Goal: Information Seeking & Learning: Learn about a topic

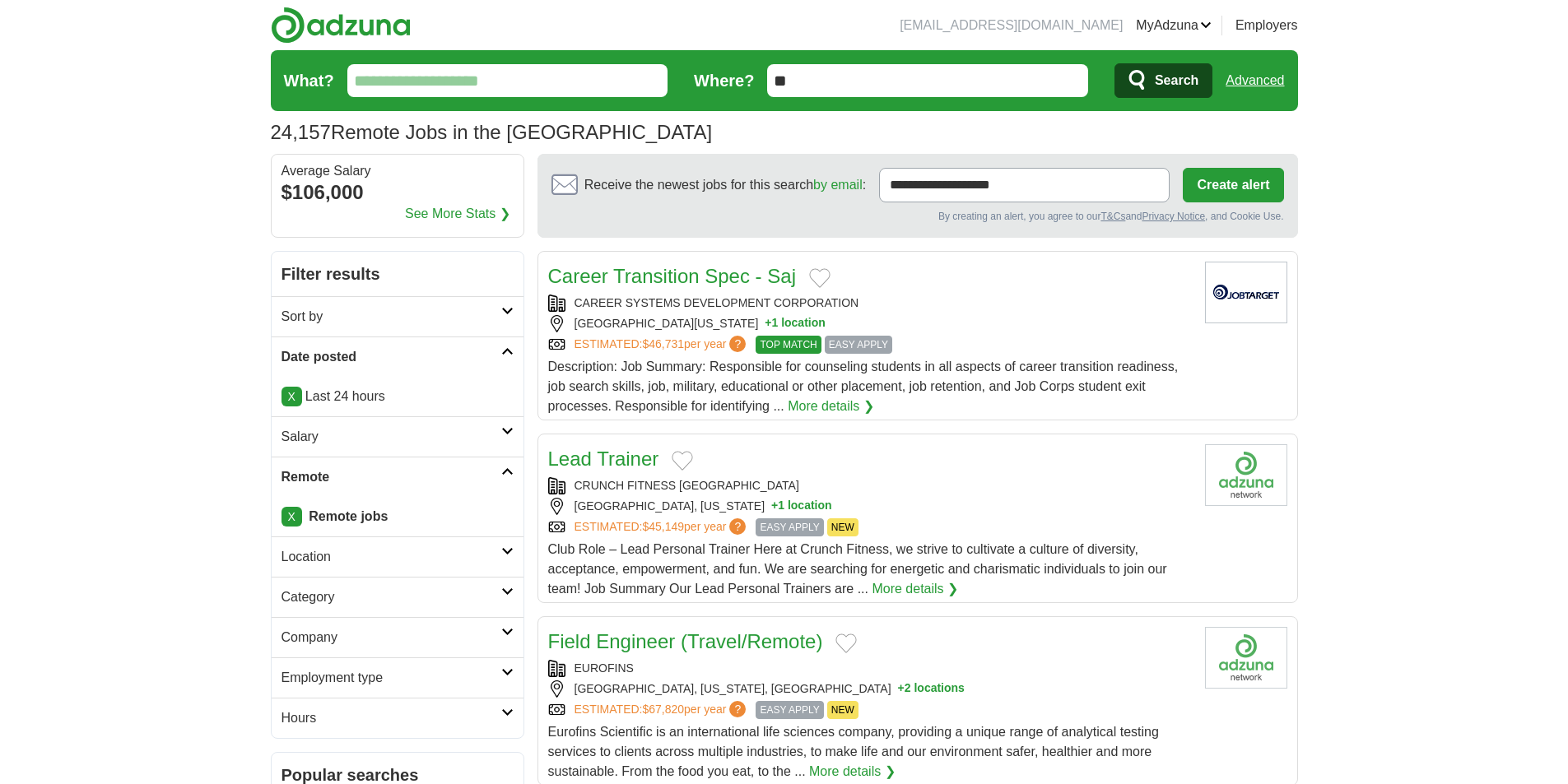
click at [581, 90] on input "What?" at bounding box center [507, 81] width 321 height 33
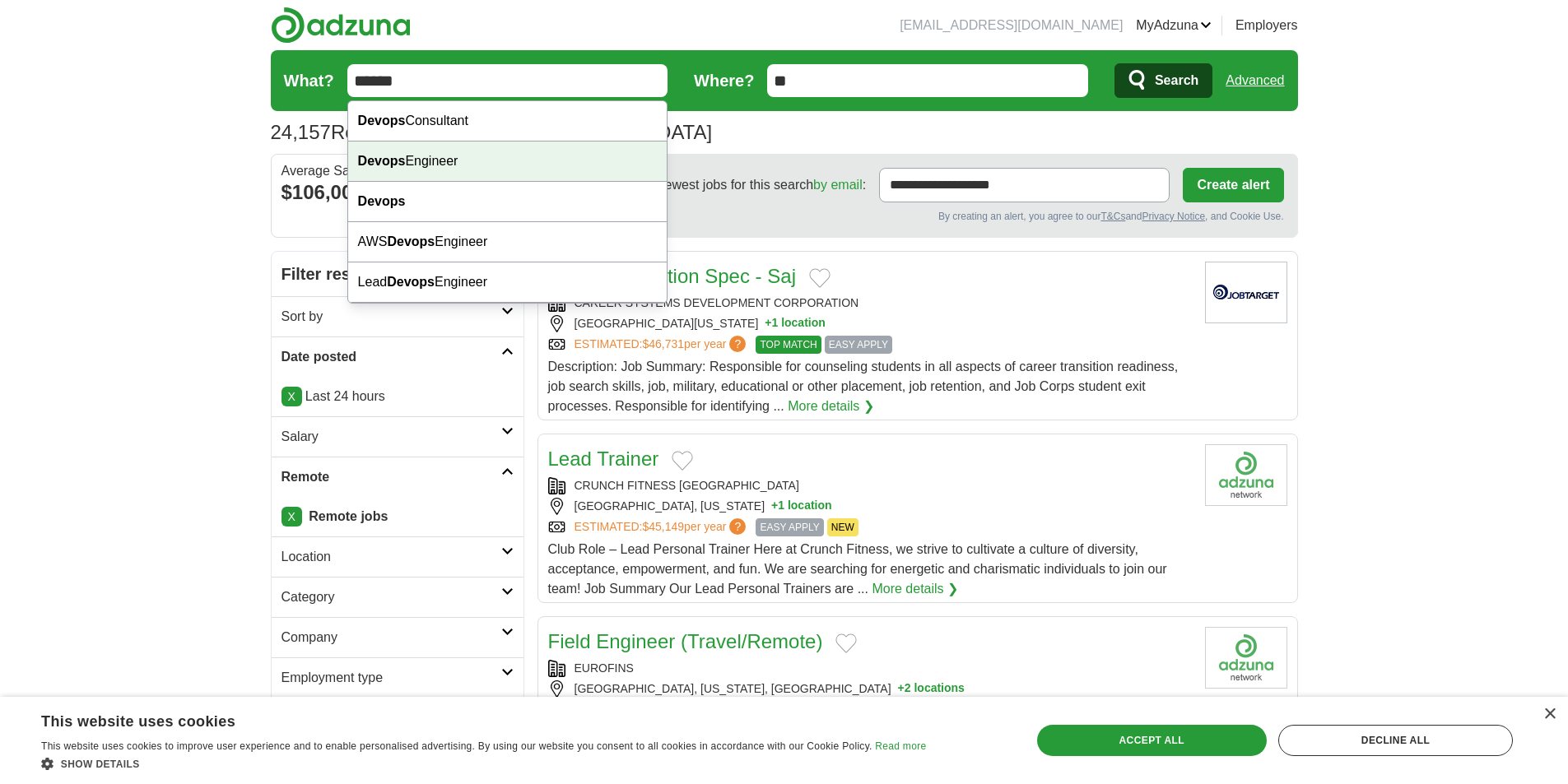
click at [539, 149] on div "Devops Engineer" at bounding box center [507, 162] width 319 height 40
type input "**********"
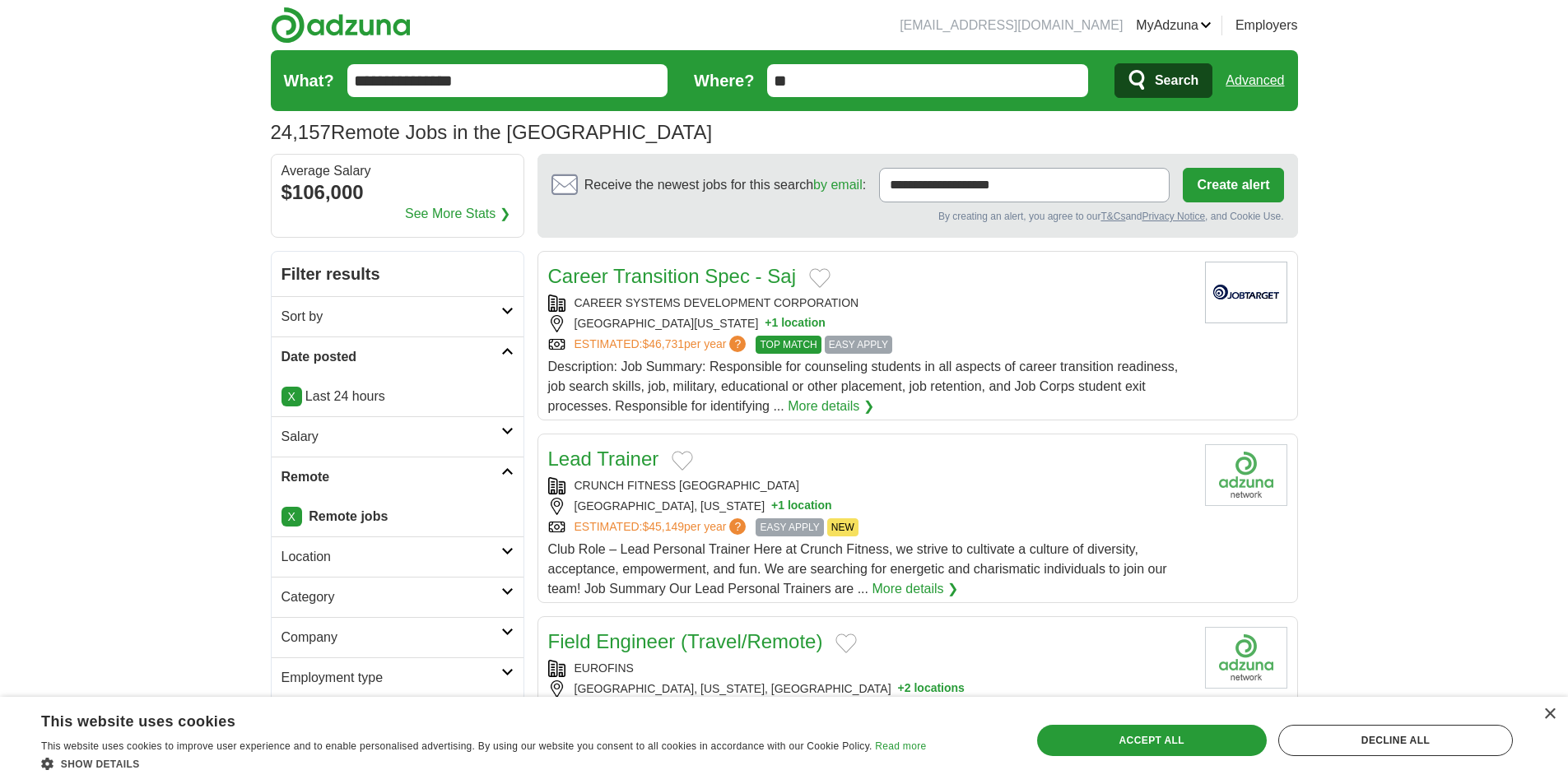
click at [1135, 65] on button "Search" at bounding box center [1163, 81] width 98 height 35
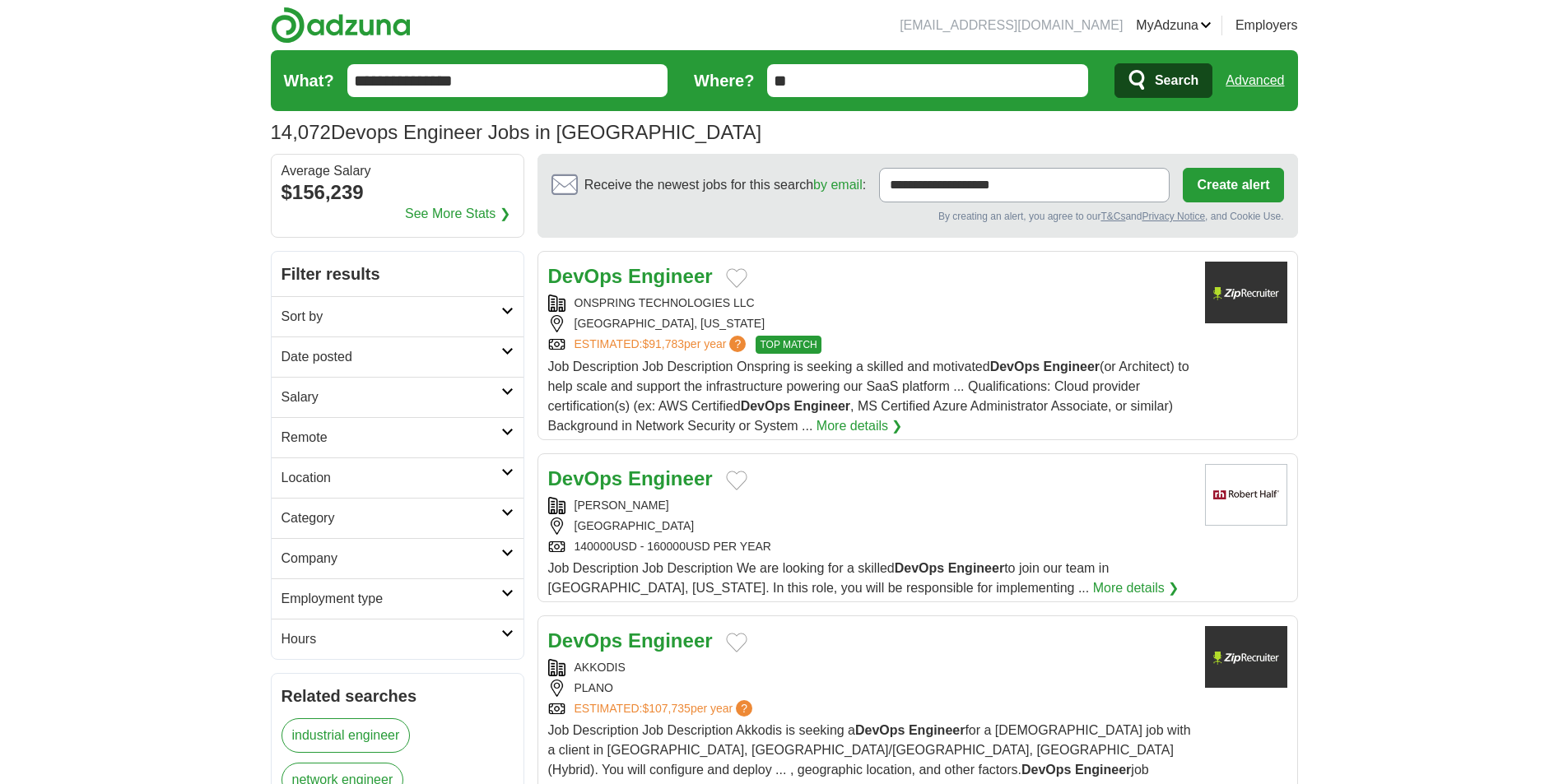
click at [460, 356] on h2 "Date posted" at bounding box center [391, 357] width 220 height 20
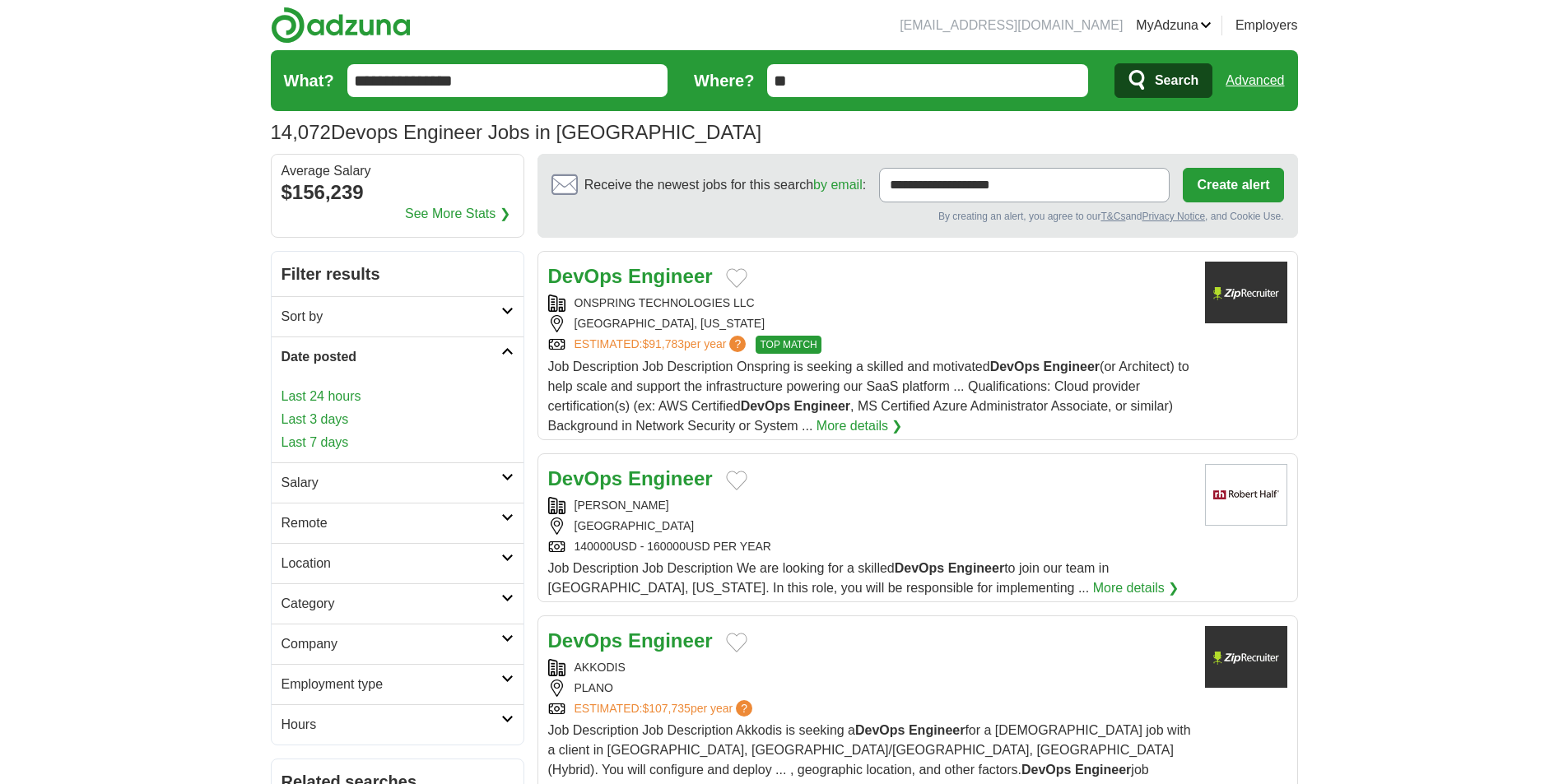
click at [346, 400] on link "Last 24 hours" at bounding box center [398, 396] width 232 height 20
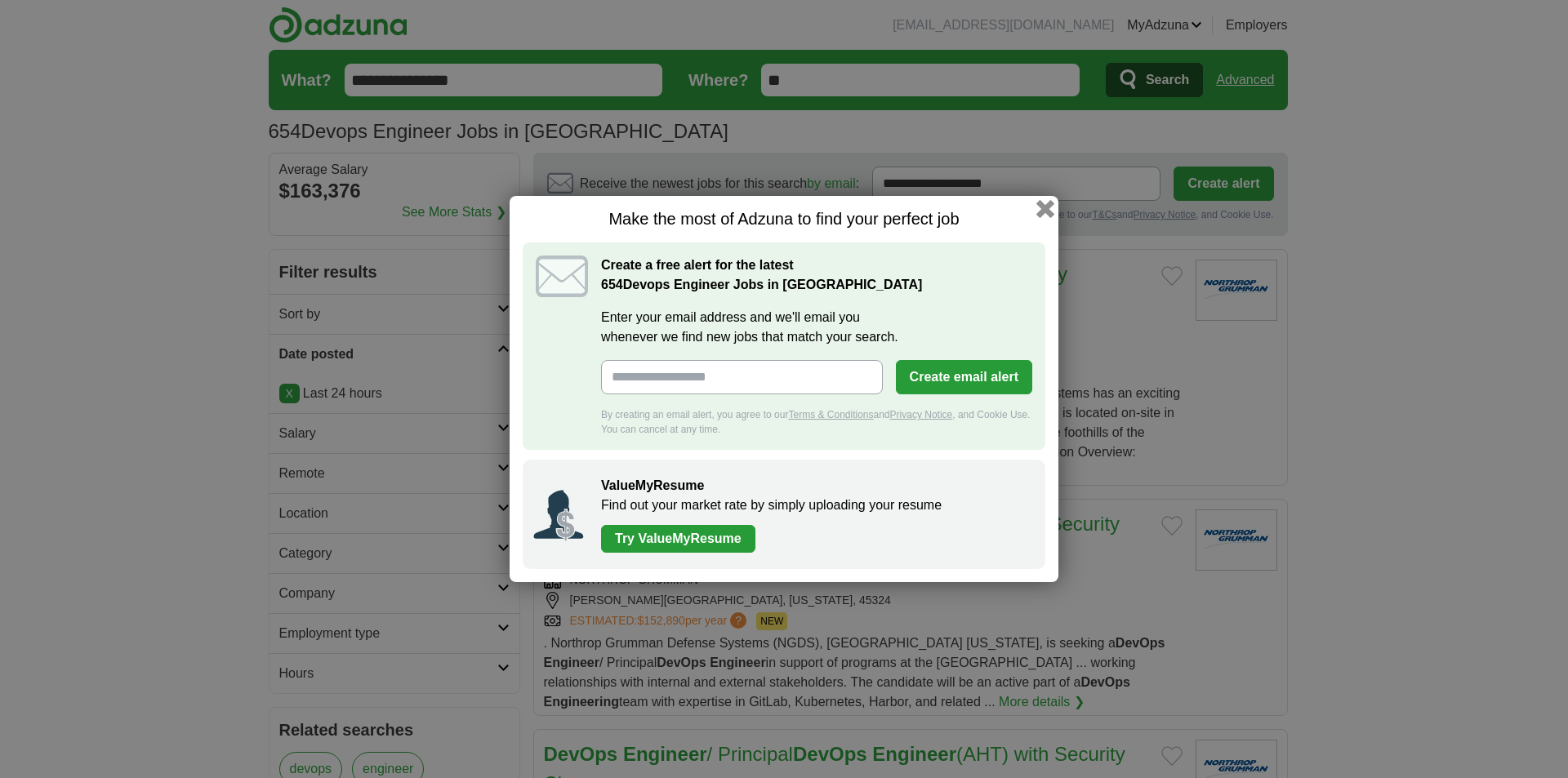
click at [1043, 213] on button "button" at bounding box center [1045, 208] width 18 height 18
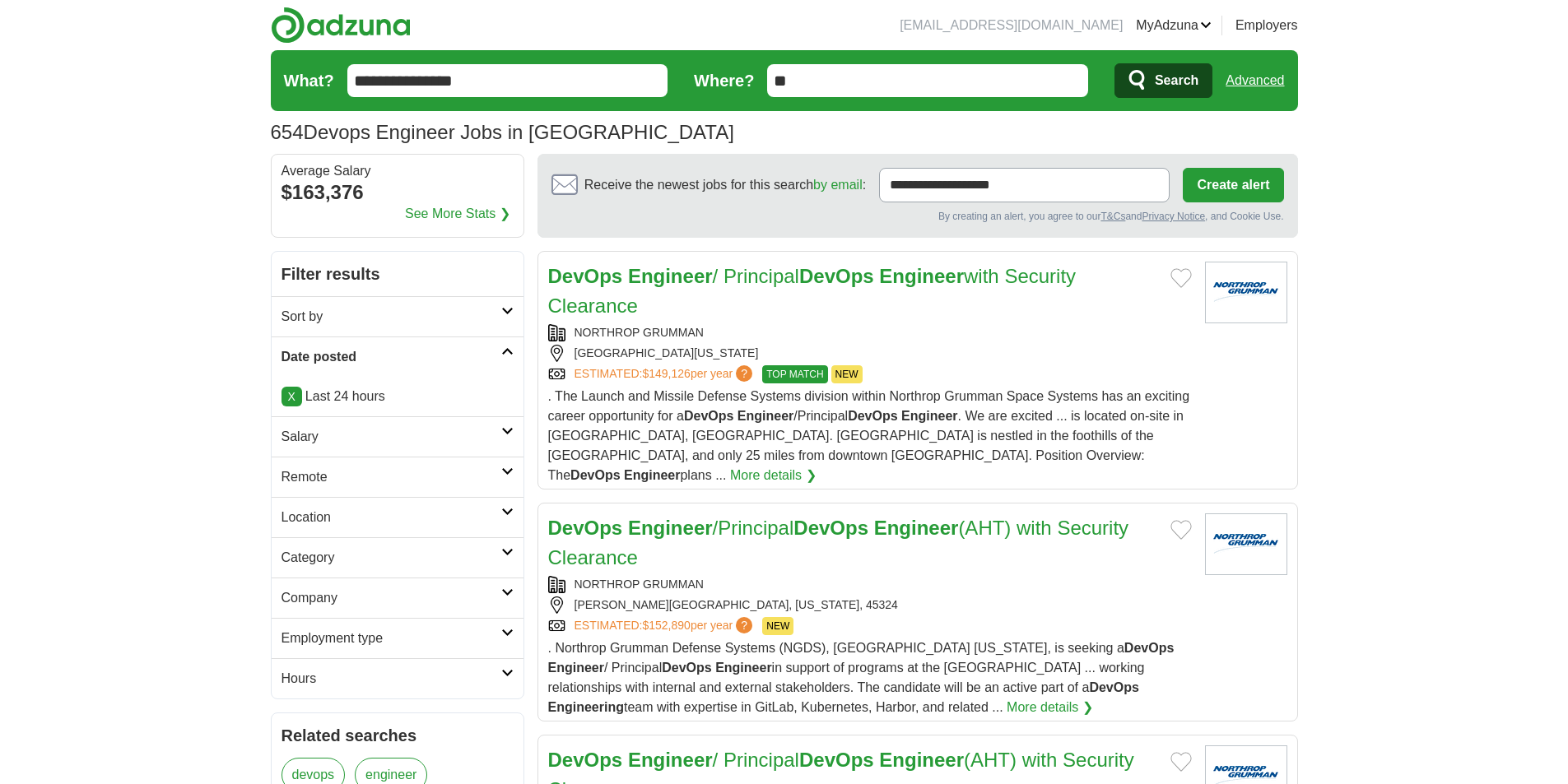
click at [390, 483] on h2 "Remote" at bounding box center [391, 476] width 220 height 20
click at [337, 522] on link "Remote jobs" at bounding box center [318, 516] width 74 height 14
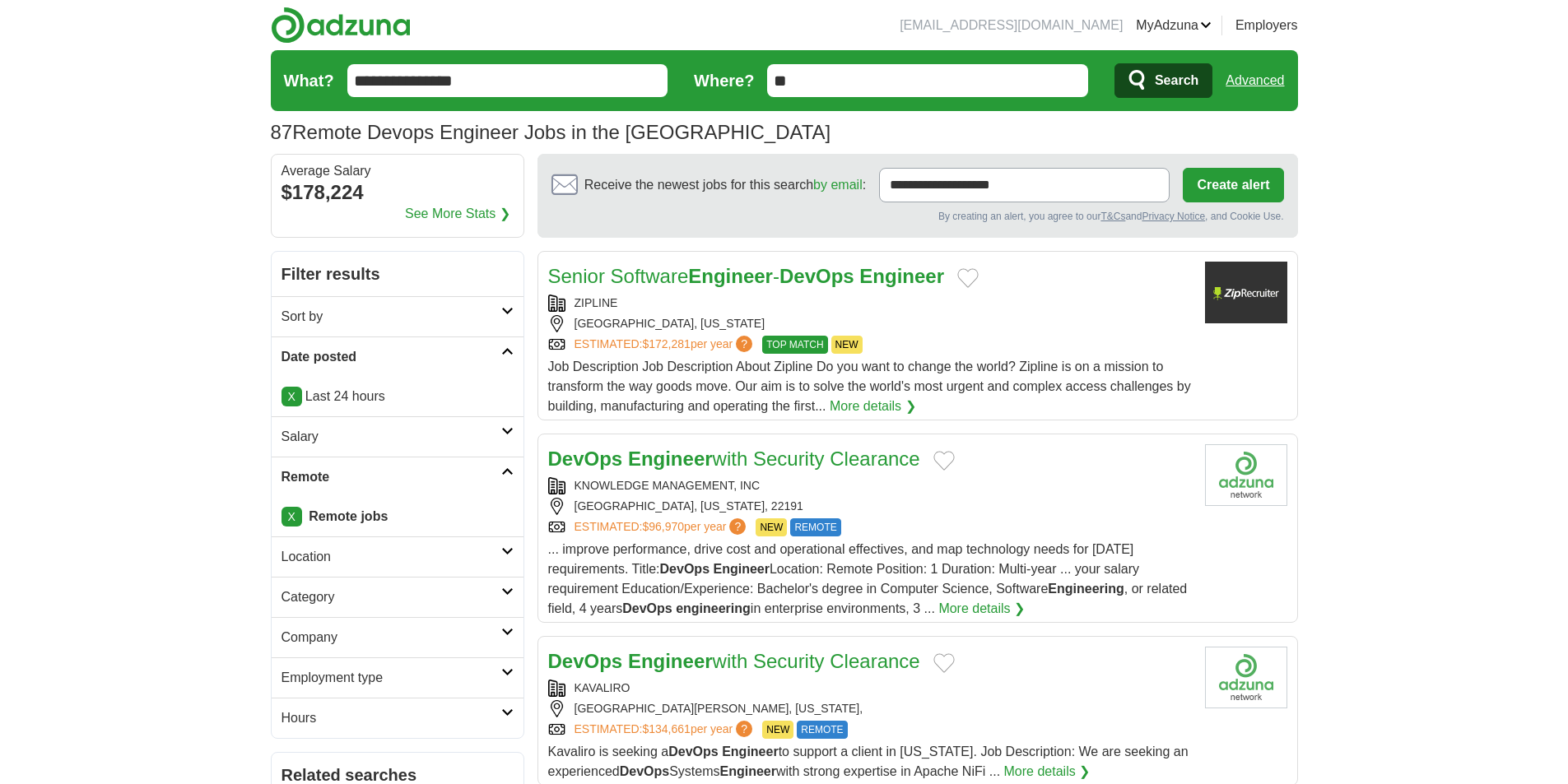
click at [728, 302] on div "ZIPLINE" at bounding box center [870, 303] width 644 height 17
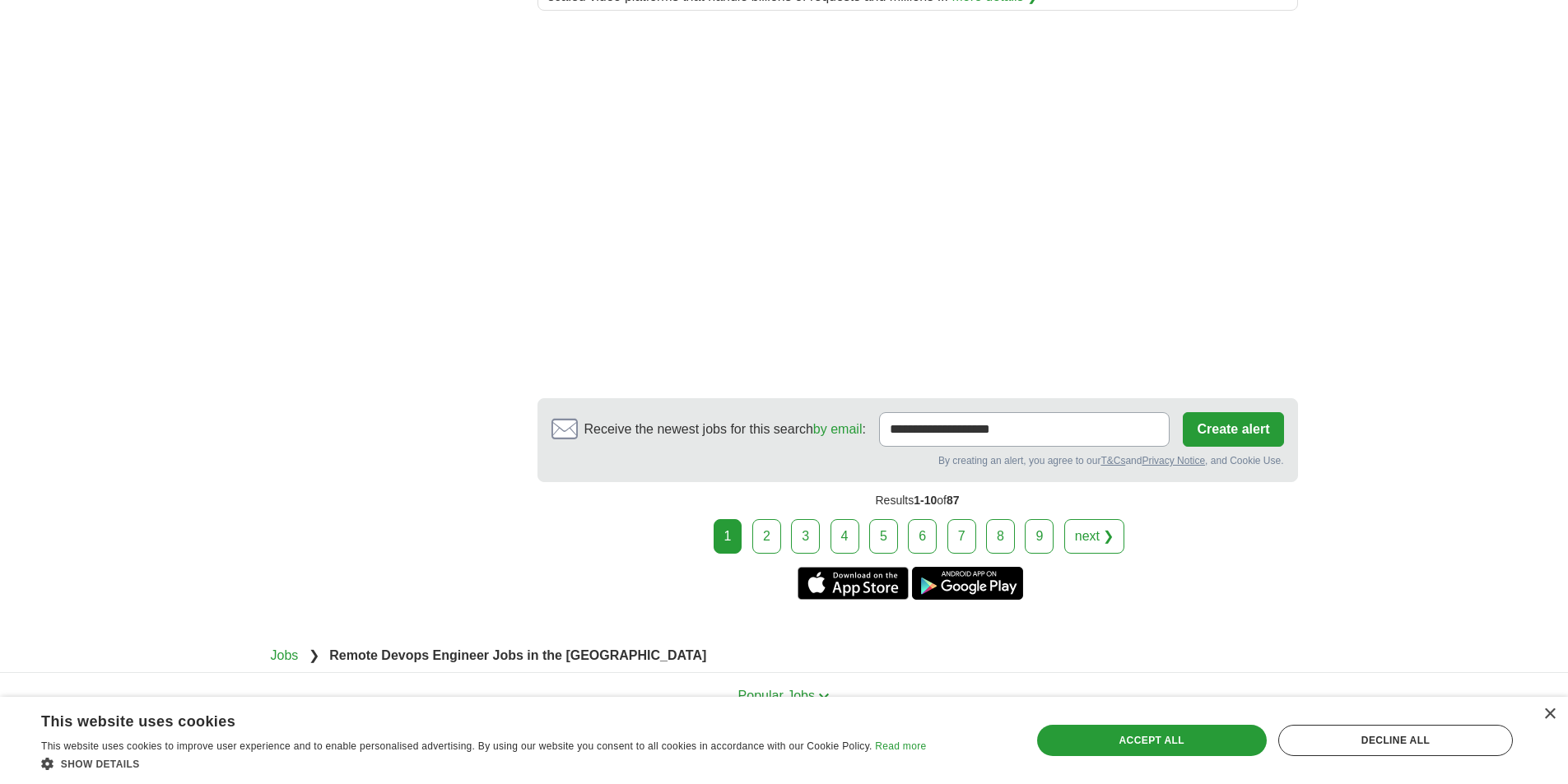
scroll to position [2230, 0]
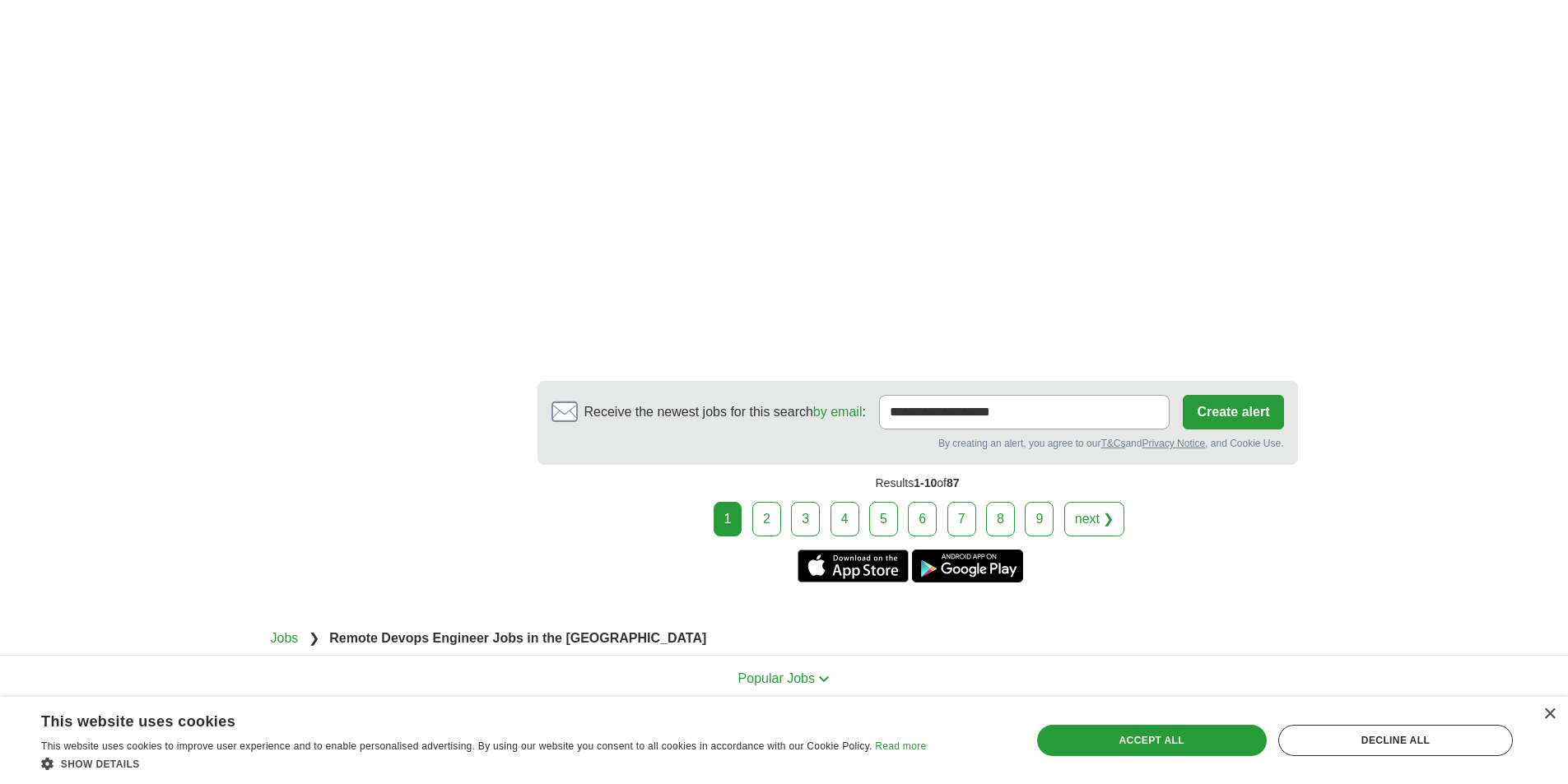
click at [775, 502] on link "2" at bounding box center [766, 519] width 29 height 35
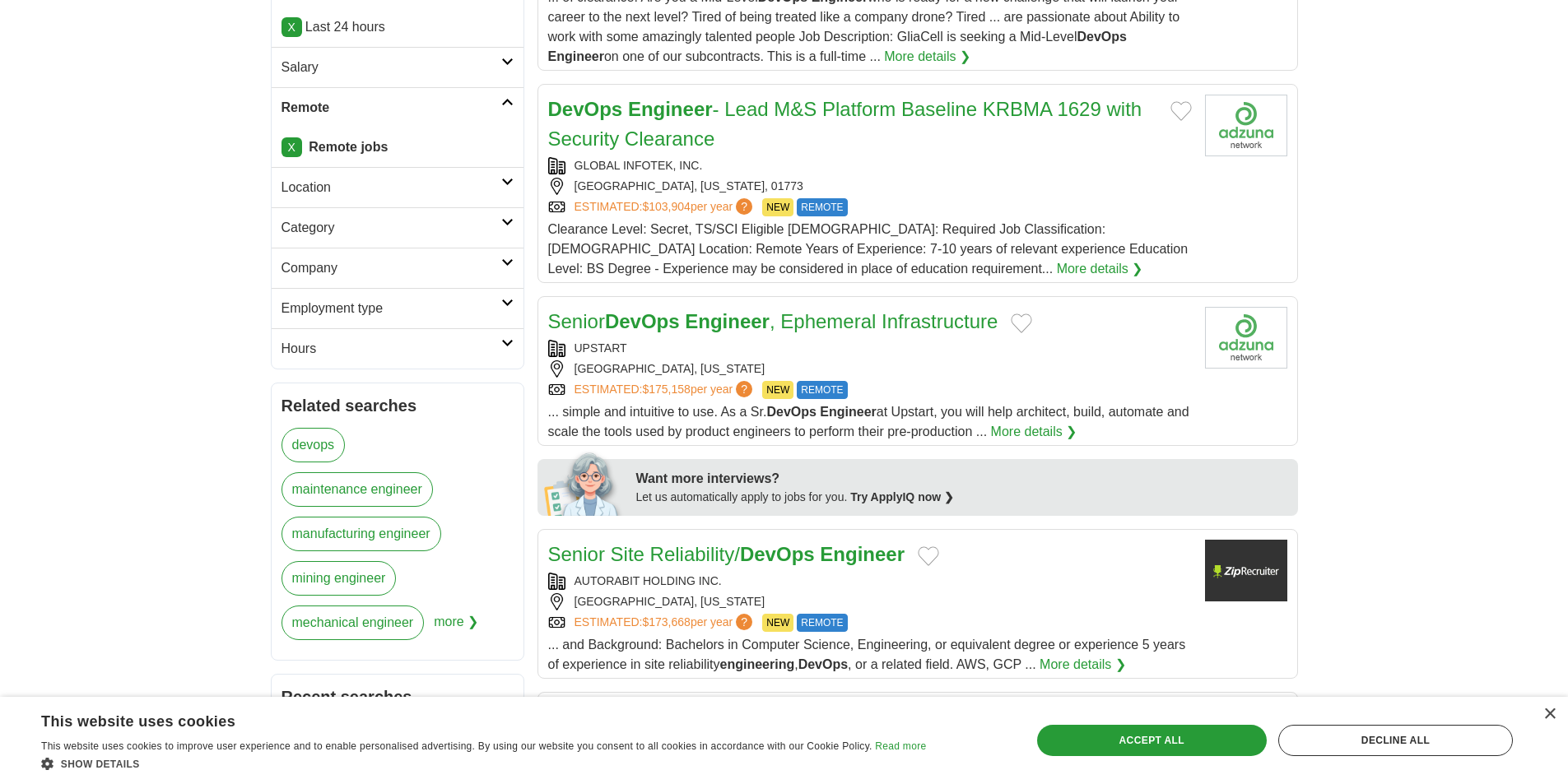
scroll to position [614, 0]
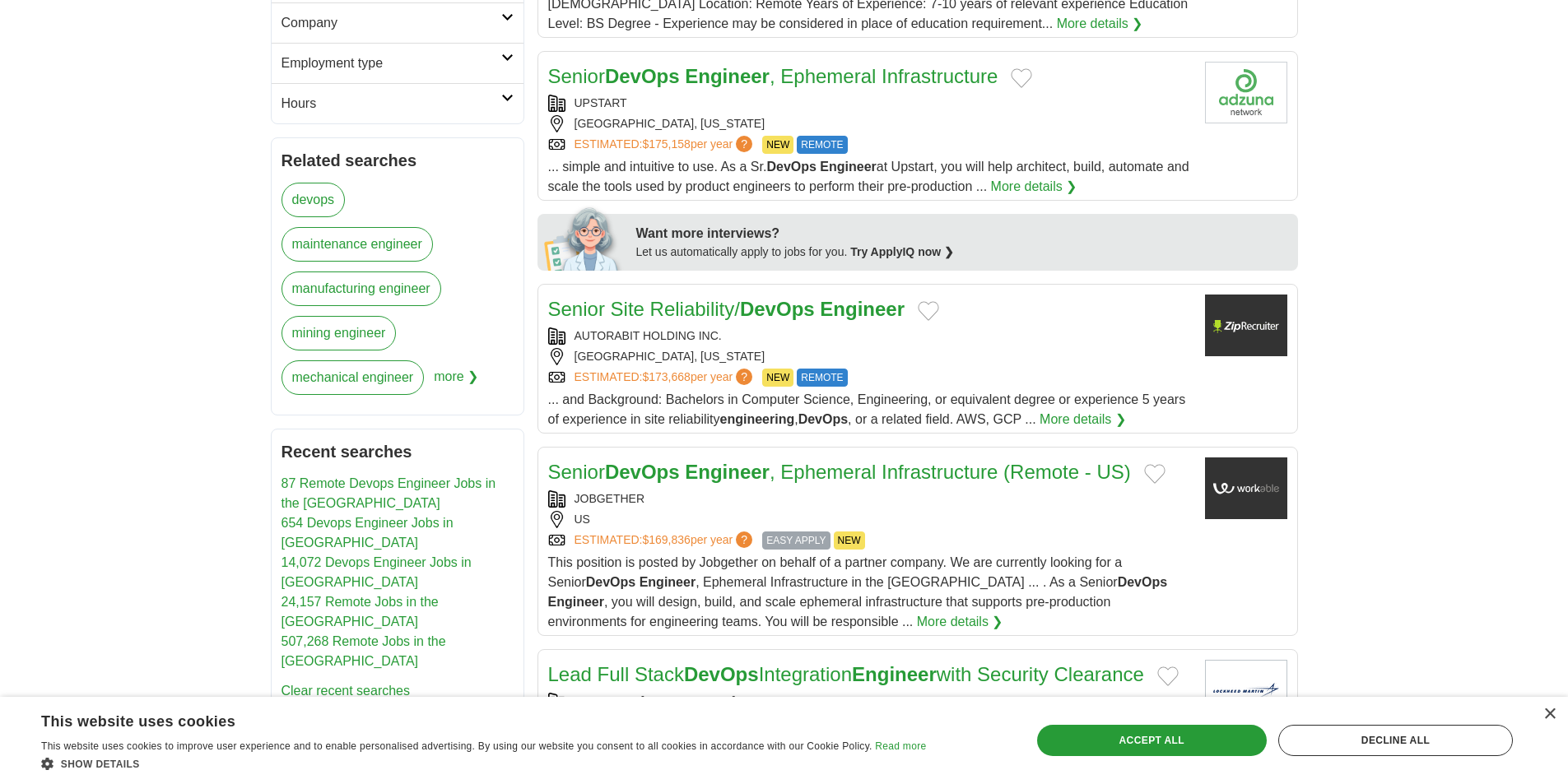
click at [699, 339] on div "AUTORABIT HOLDING INC." at bounding box center [870, 336] width 644 height 17
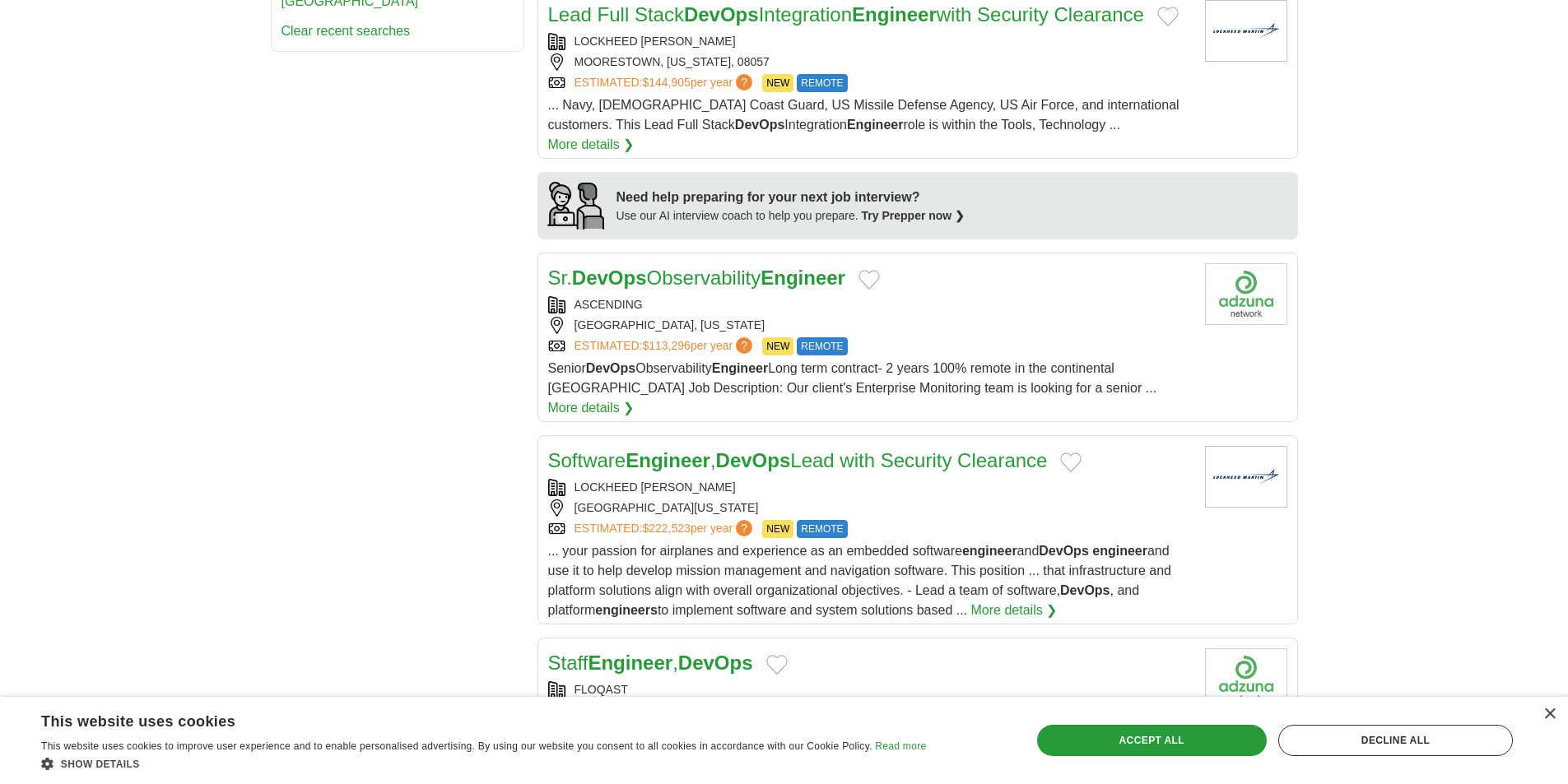
scroll to position [1280, 0]
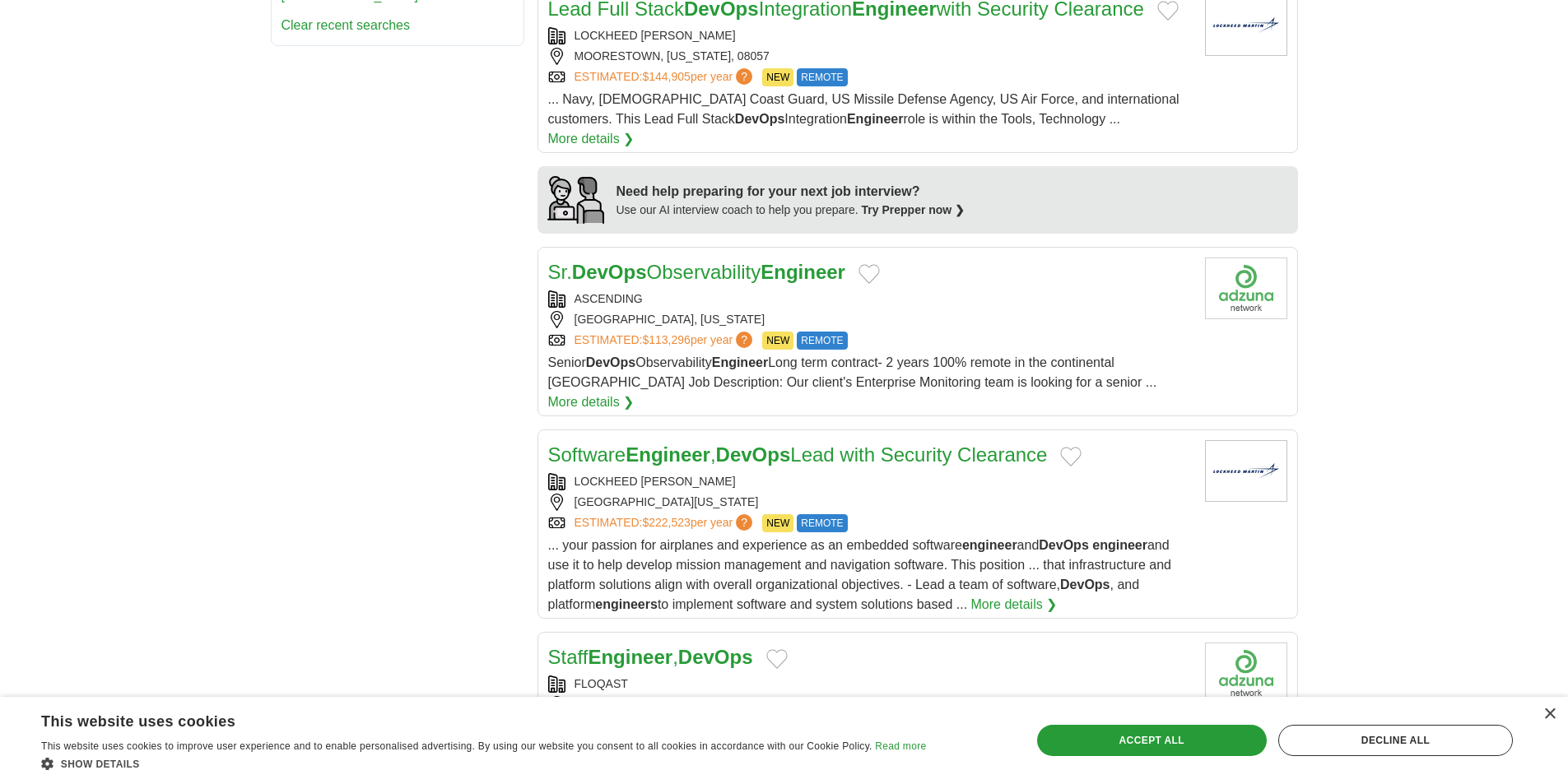
click at [686, 324] on div "AUSTIN, TEXAS" at bounding box center [870, 319] width 644 height 17
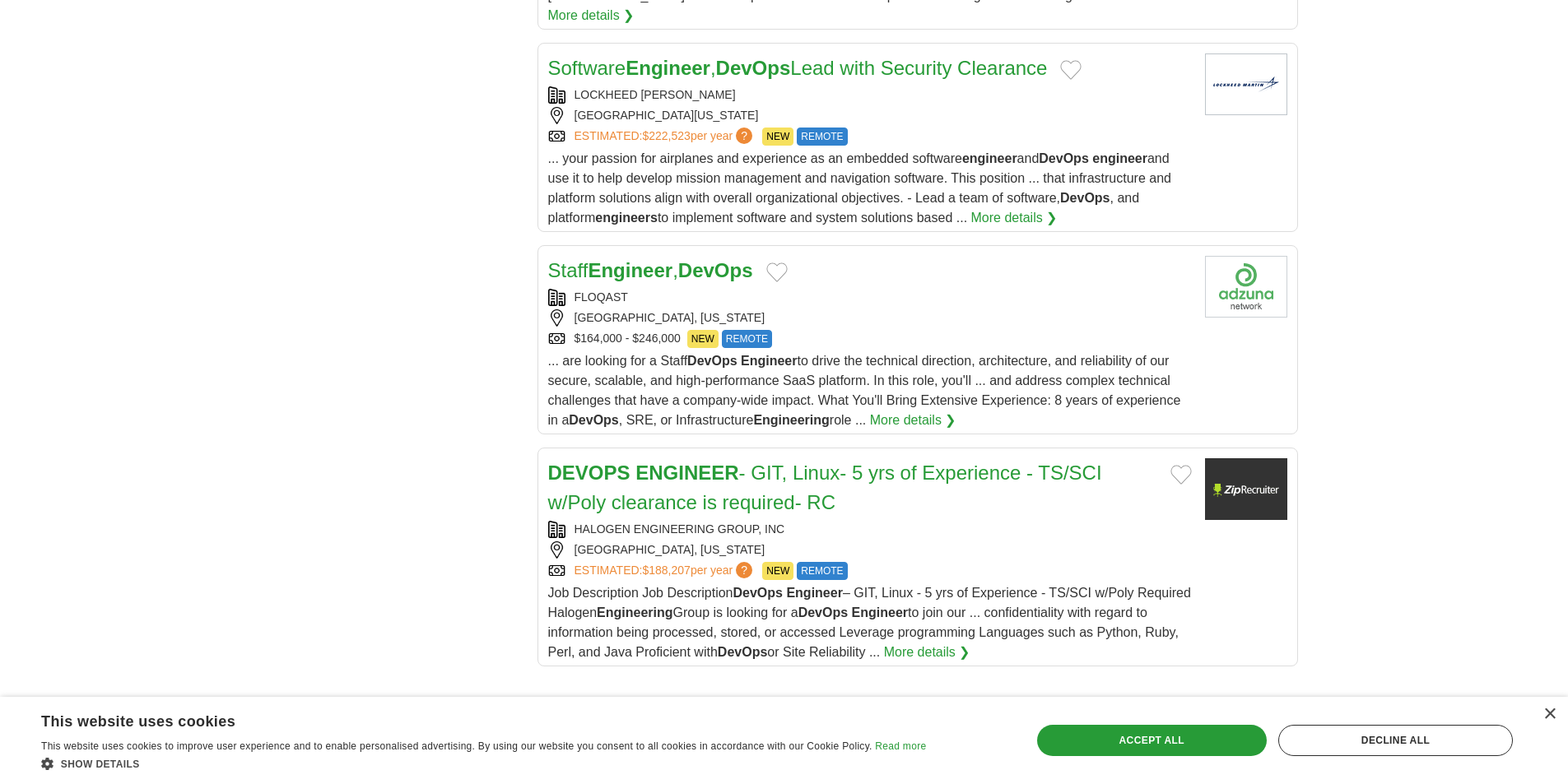
scroll to position [1668, 0]
click at [653, 288] on div "FLOQAST" at bounding box center [870, 296] width 644 height 17
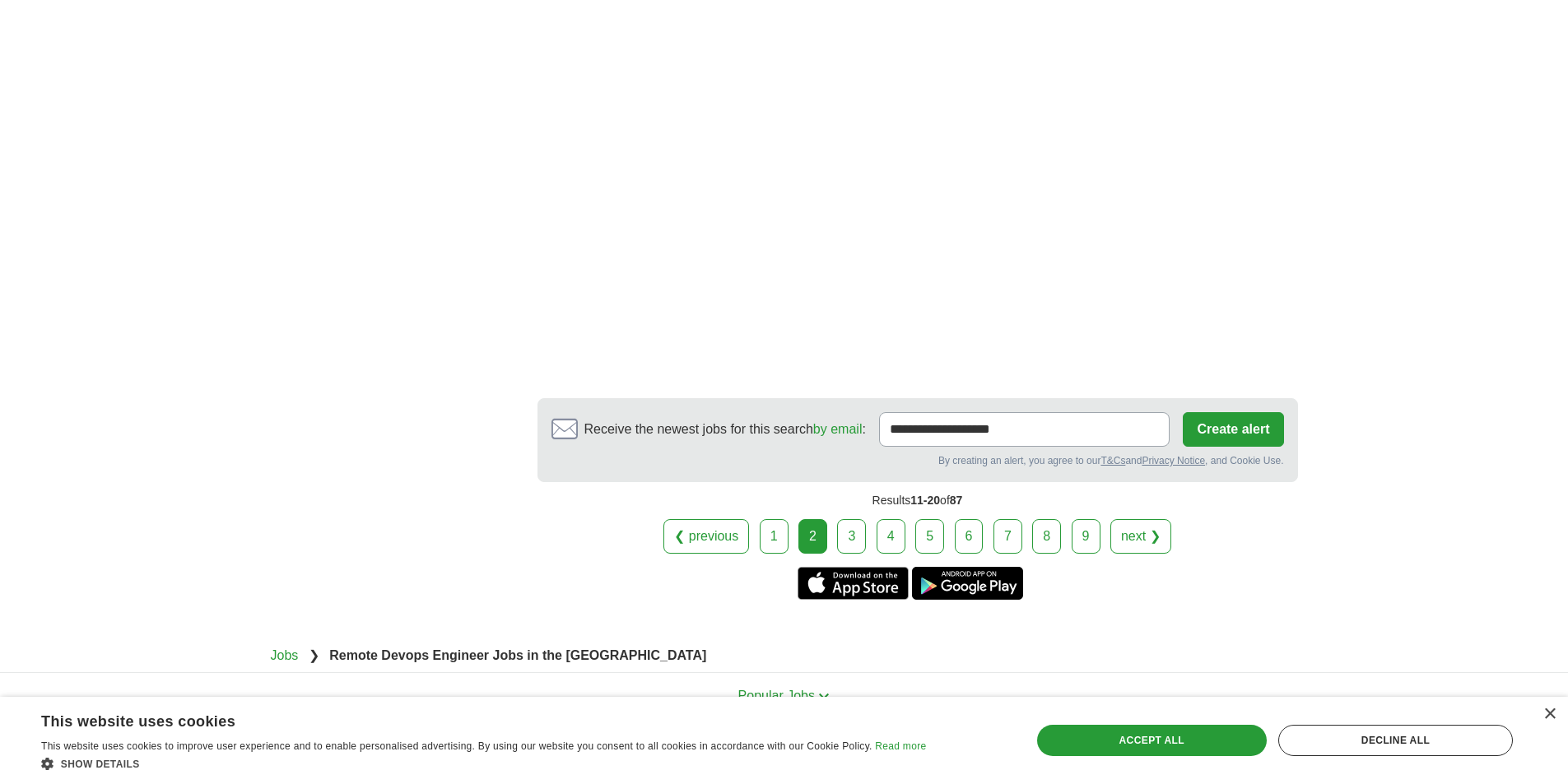
scroll to position [2583, 0]
click at [843, 530] on link "3" at bounding box center [852, 536] width 29 height 35
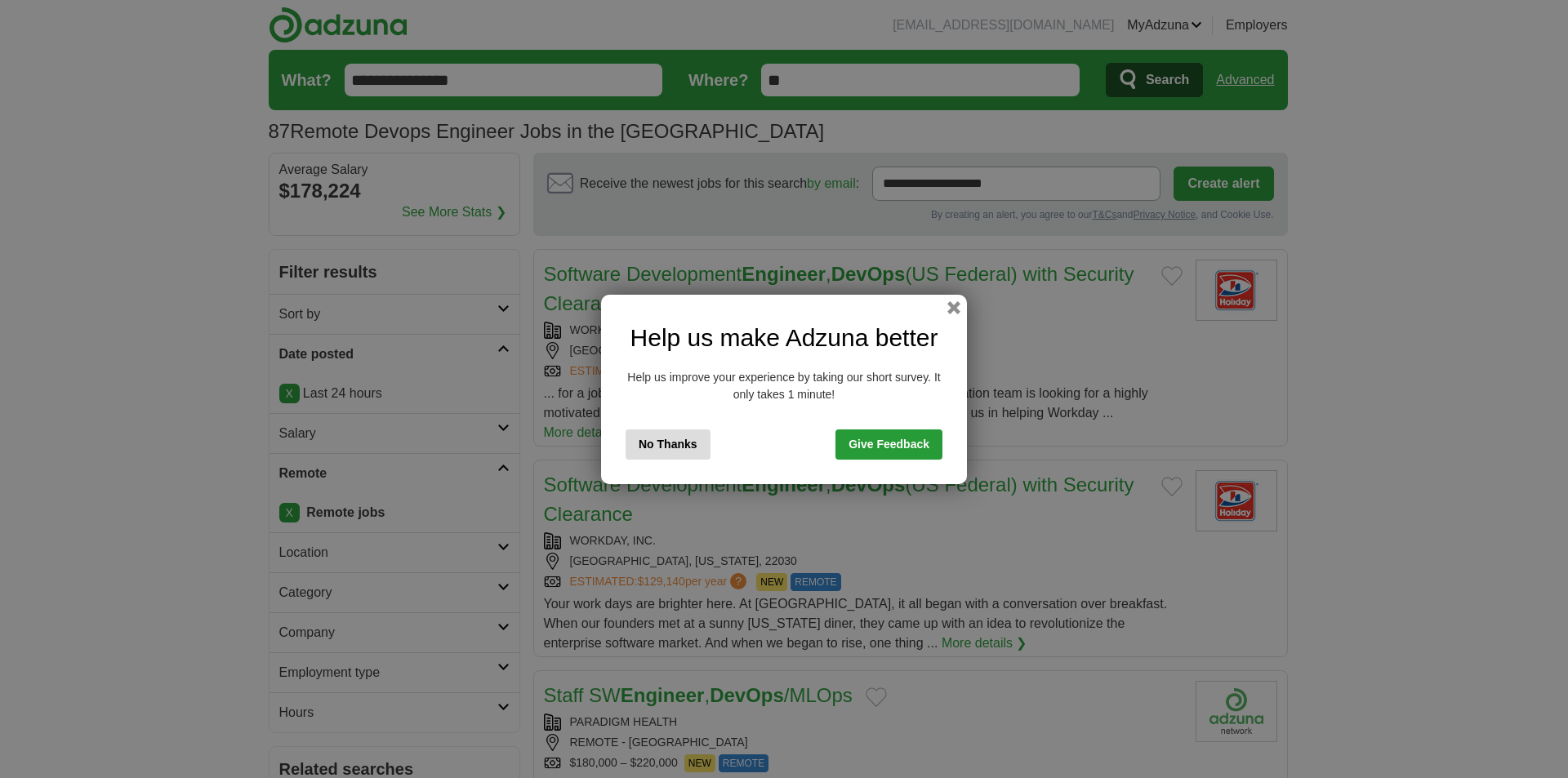
click at [692, 441] on button "No Thanks" at bounding box center [667, 444] width 85 height 30
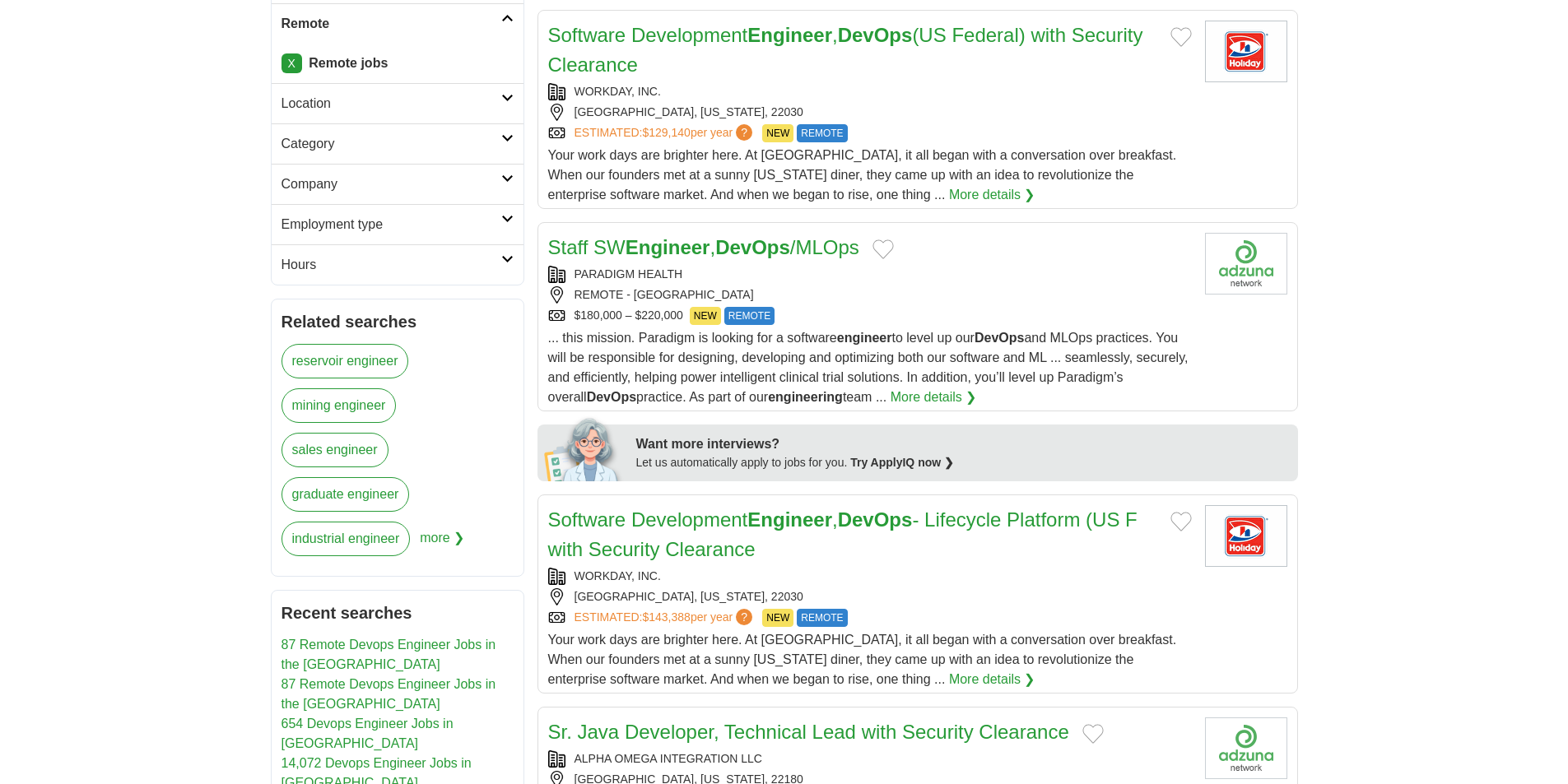
scroll to position [455, 0]
click at [784, 281] on div "PARADIGM HEALTH" at bounding box center [870, 272] width 644 height 17
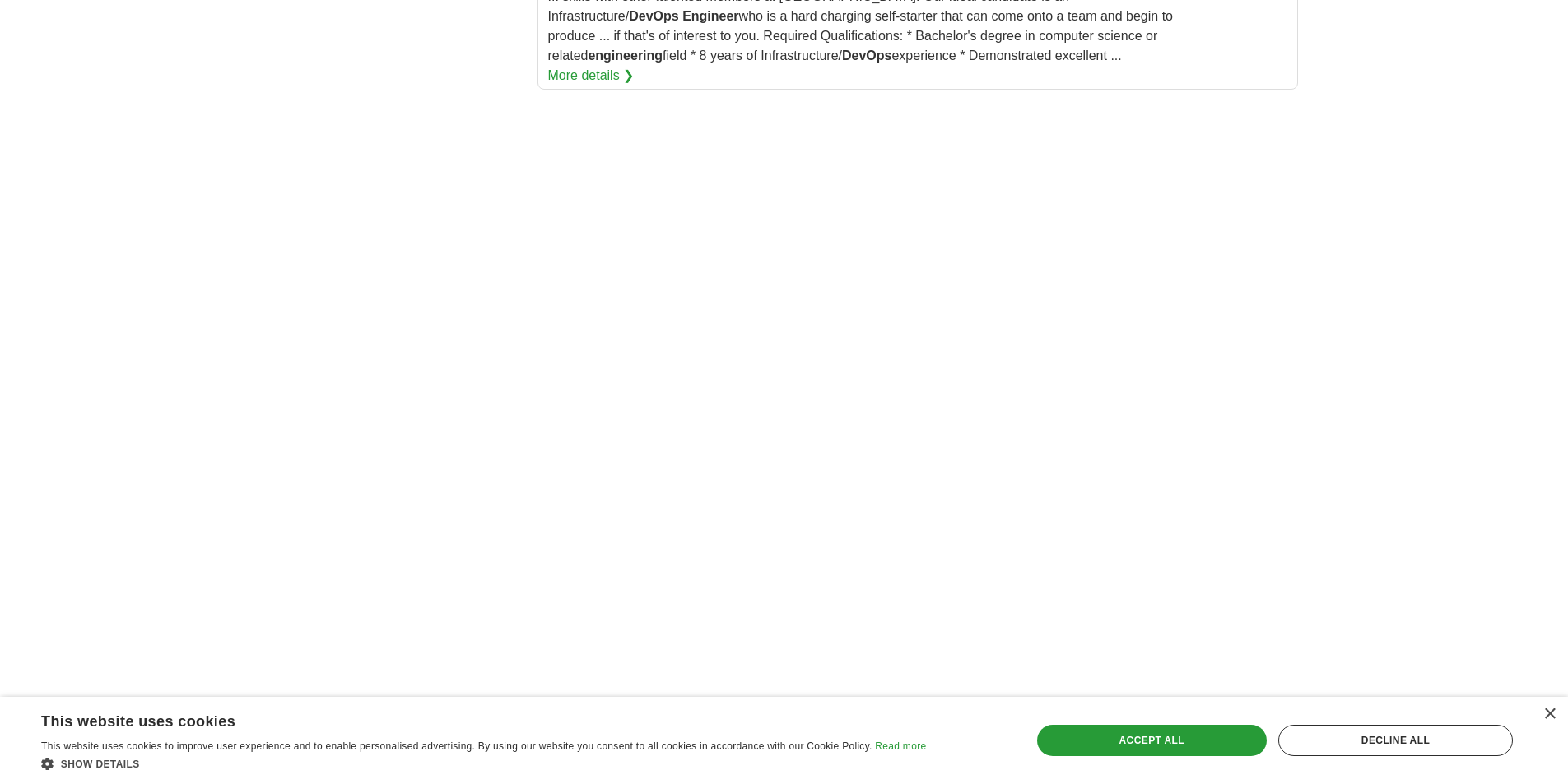
scroll to position [2387, 0]
